Goal: Information Seeking & Learning: Learn about a topic

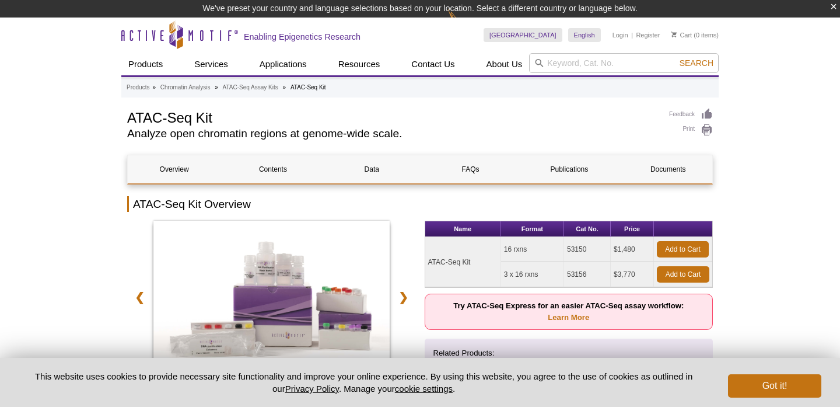
click at [579, 247] on td "53150" at bounding box center [587, 249] width 47 height 25
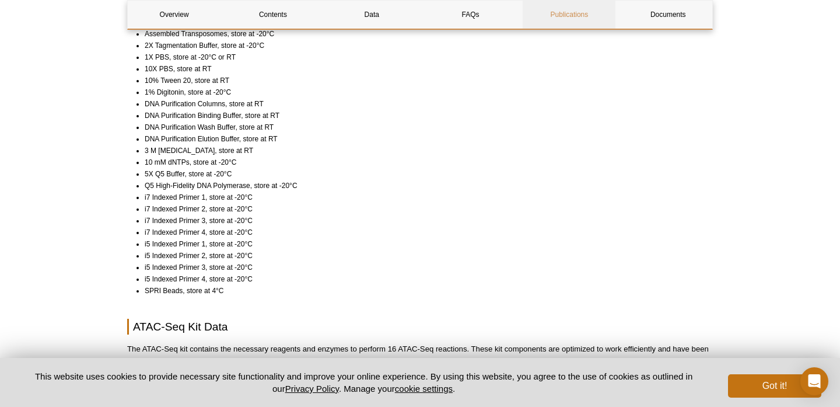
scroll to position [929, 0]
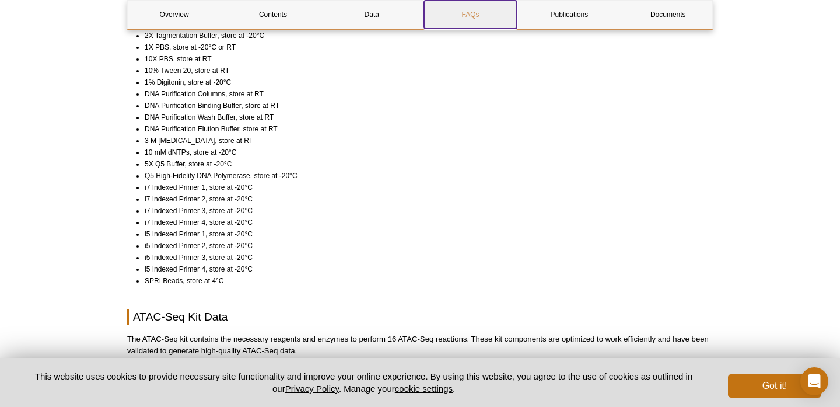
click at [469, 11] on link "FAQs" at bounding box center [470, 15] width 93 height 28
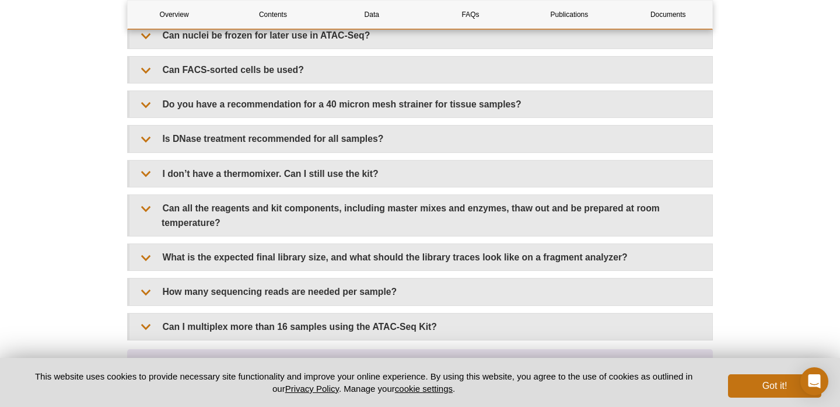
scroll to position [2267, 0]
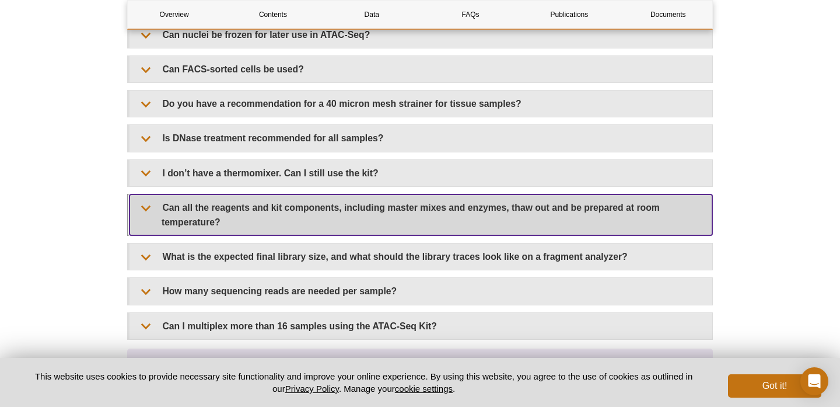
click at [242, 205] on summary "Can all the reagents and kit components, including master mixes and enzymes, th…" at bounding box center [421, 214] width 583 height 41
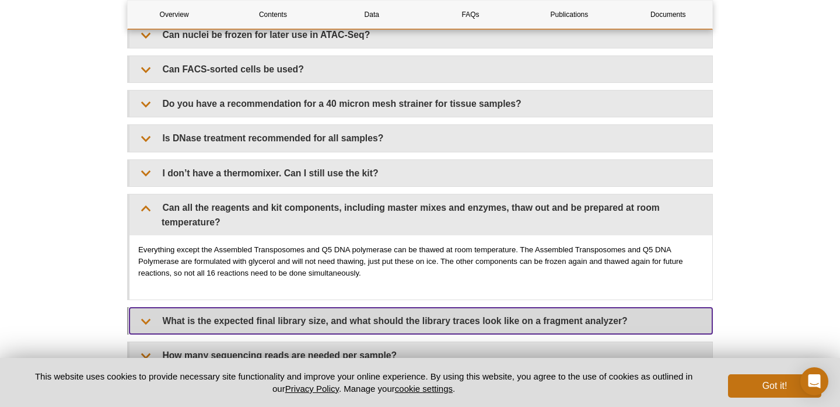
click at [236, 316] on summary "What is the expected final library size, and what should the library traces loo…" at bounding box center [421, 320] width 583 height 26
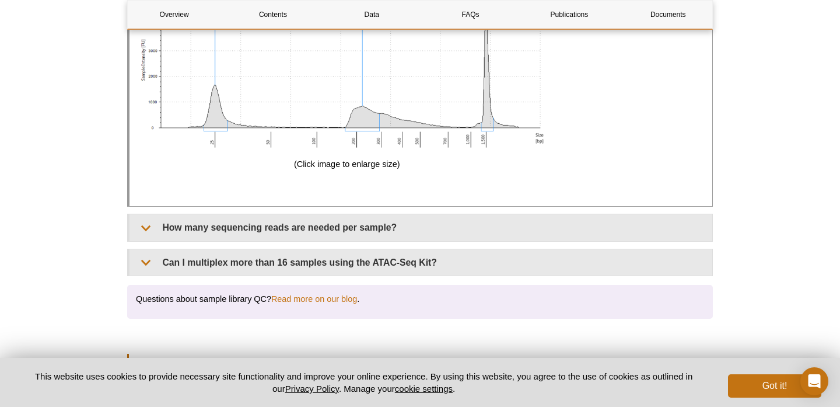
scroll to position [3212, 0]
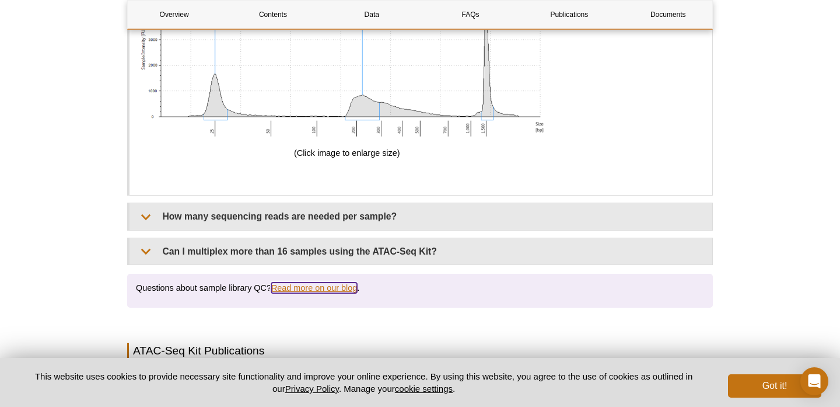
click at [286, 282] on link "Read more on our blog" at bounding box center [314, 287] width 86 height 11
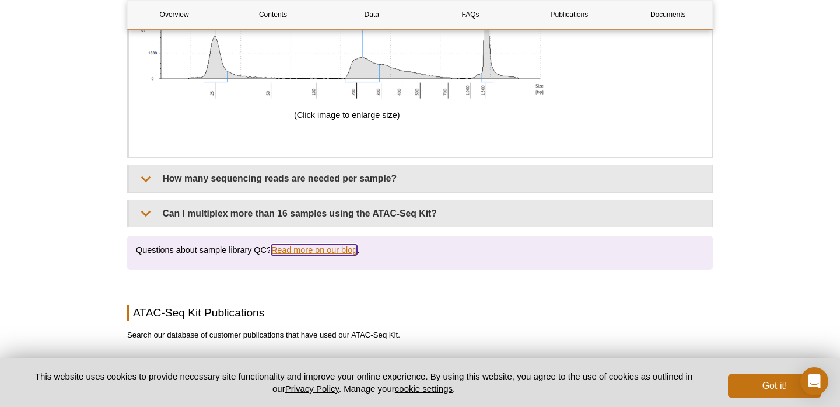
scroll to position [3365, 0]
